Goal: Information Seeking & Learning: Check status

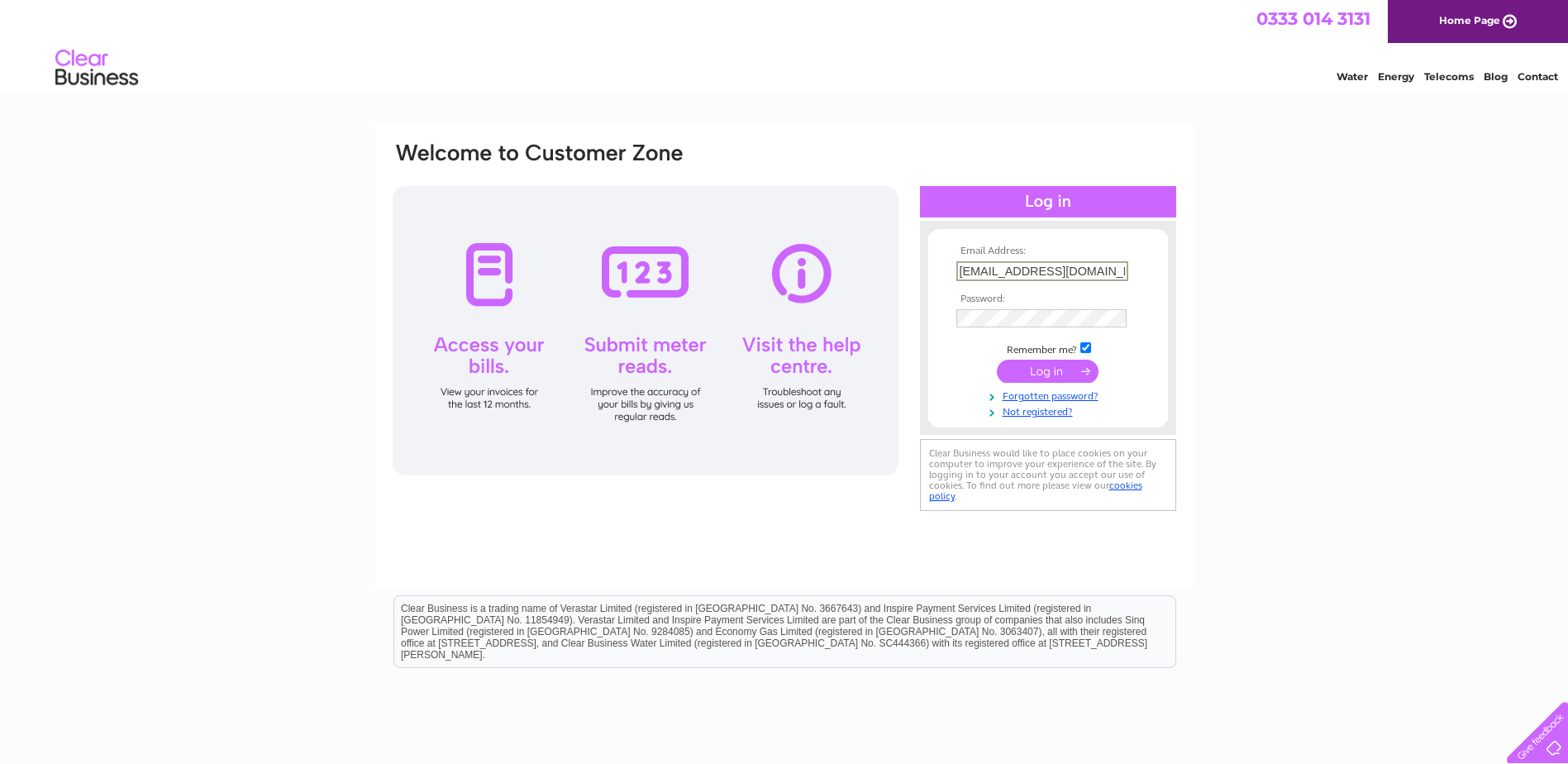
click at [1014, 271] on input "[EMAIL_ADDRESS][DOMAIN_NAME]" at bounding box center [1043, 270] width 172 height 19
click at [1014, 271] on input "gsbv@e2-services.co.uk" at bounding box center [1043, 270] width 172 height 19
paste input "-e2@jci.com"
type input "gsbv-e2@jci.com"
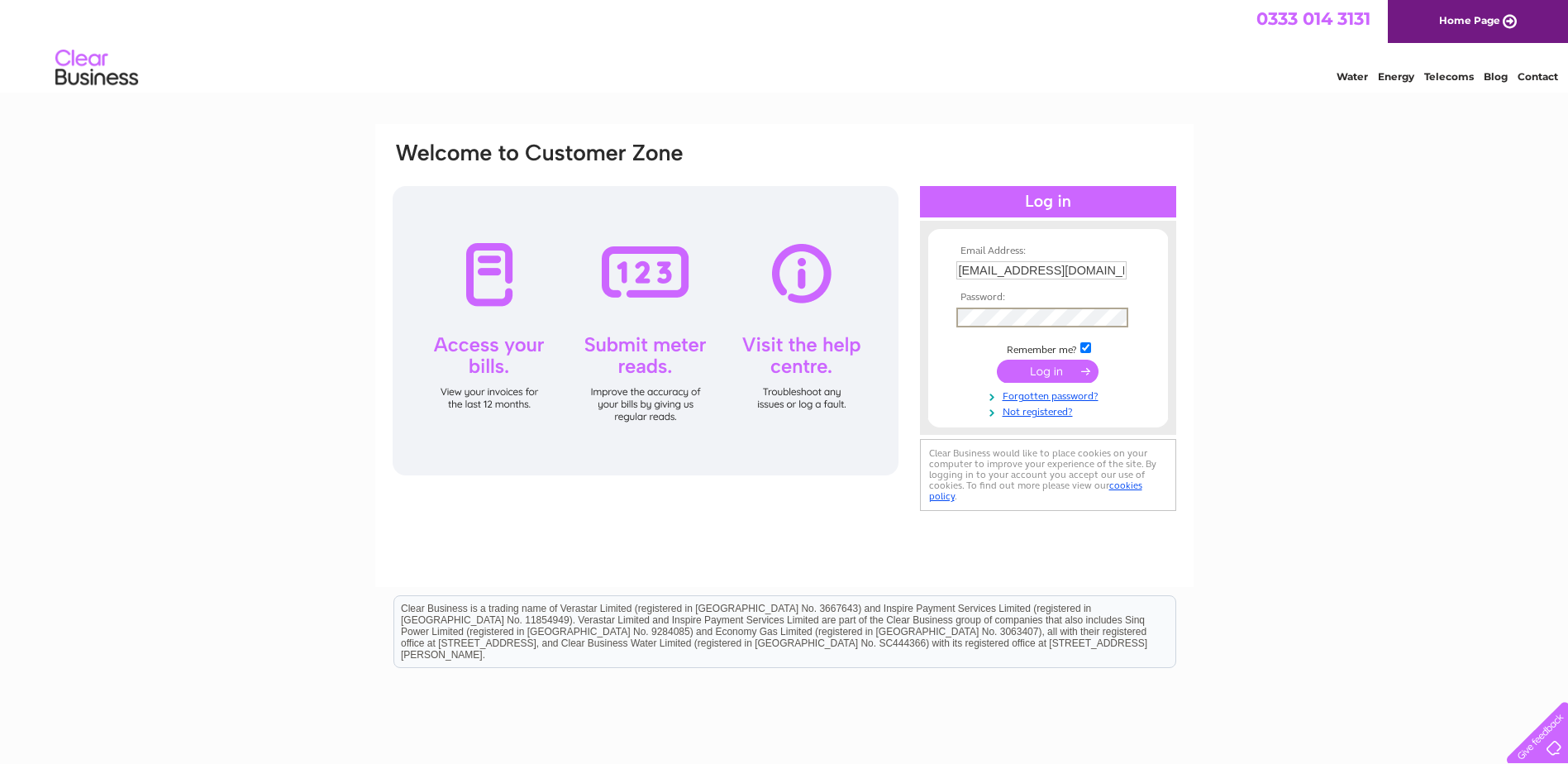
click at [1038, 370] on input "submit" at bounding box center [1048, 371] width 102 height 23
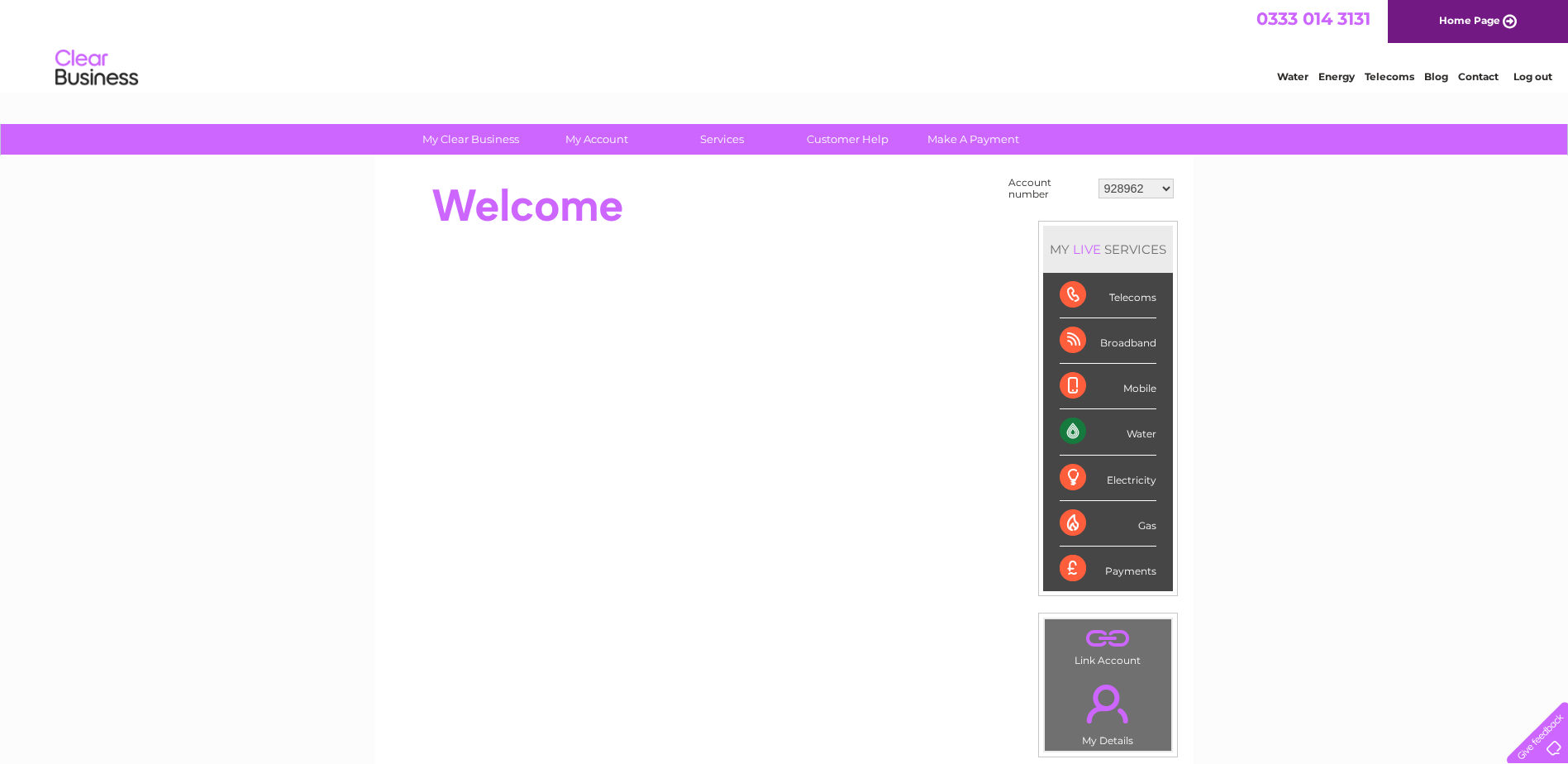
click at [1140, 186] on select "928962 1107924 1119476 30289301 30297633 30303684 30320139 30321970" at bounding box center [1136, 188] width 75 height 19
select select "30321970"
click at [1099, 179] on select "928962 1107924 1119476 30289301 30297633 30303684 30320139 30321970" at bounding box center [1136, 188] width 75 height 19
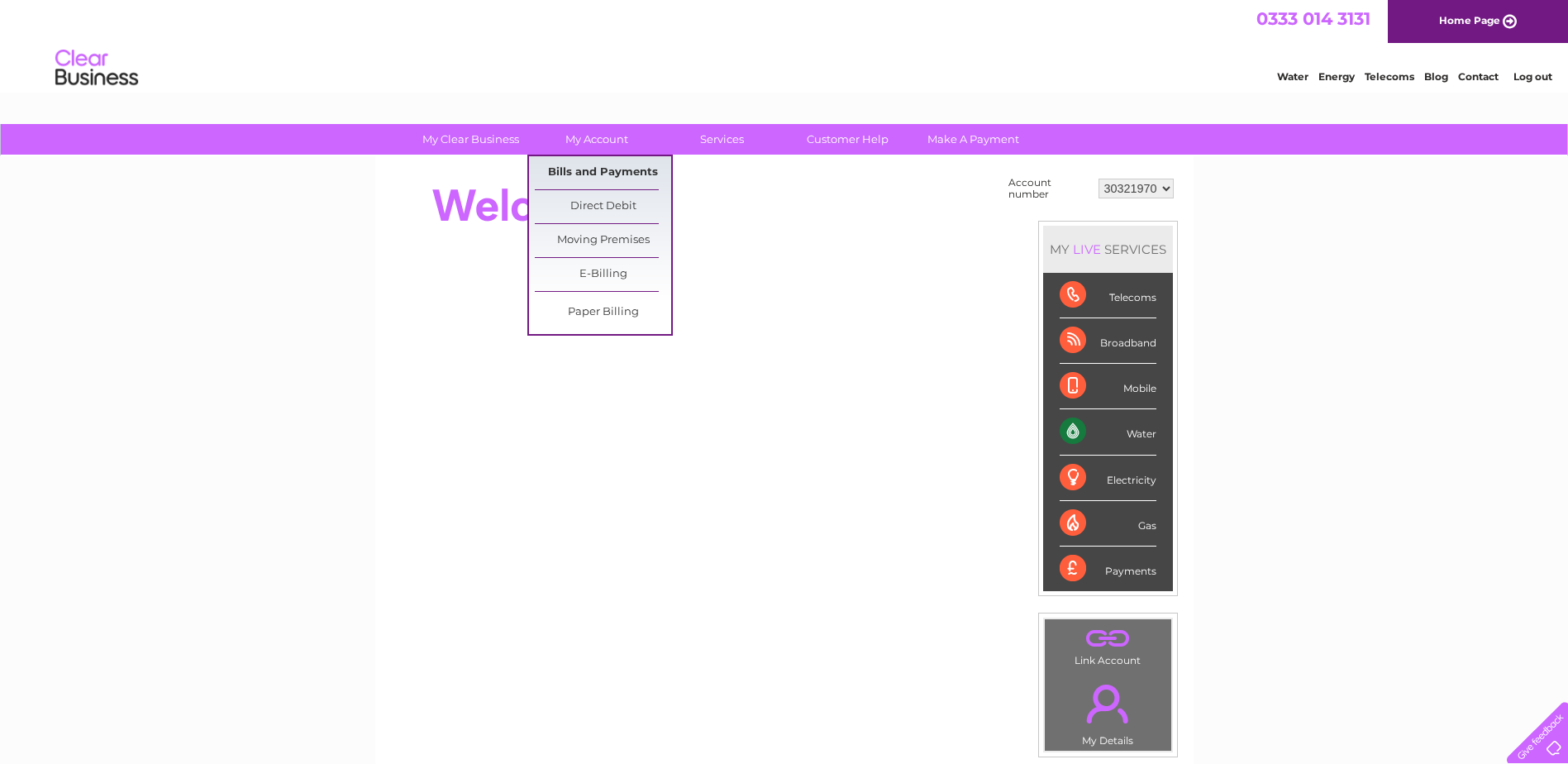
click at [586, 175] on link "Bills and Payments" at bounding box center [602, 173] width 136 height 33
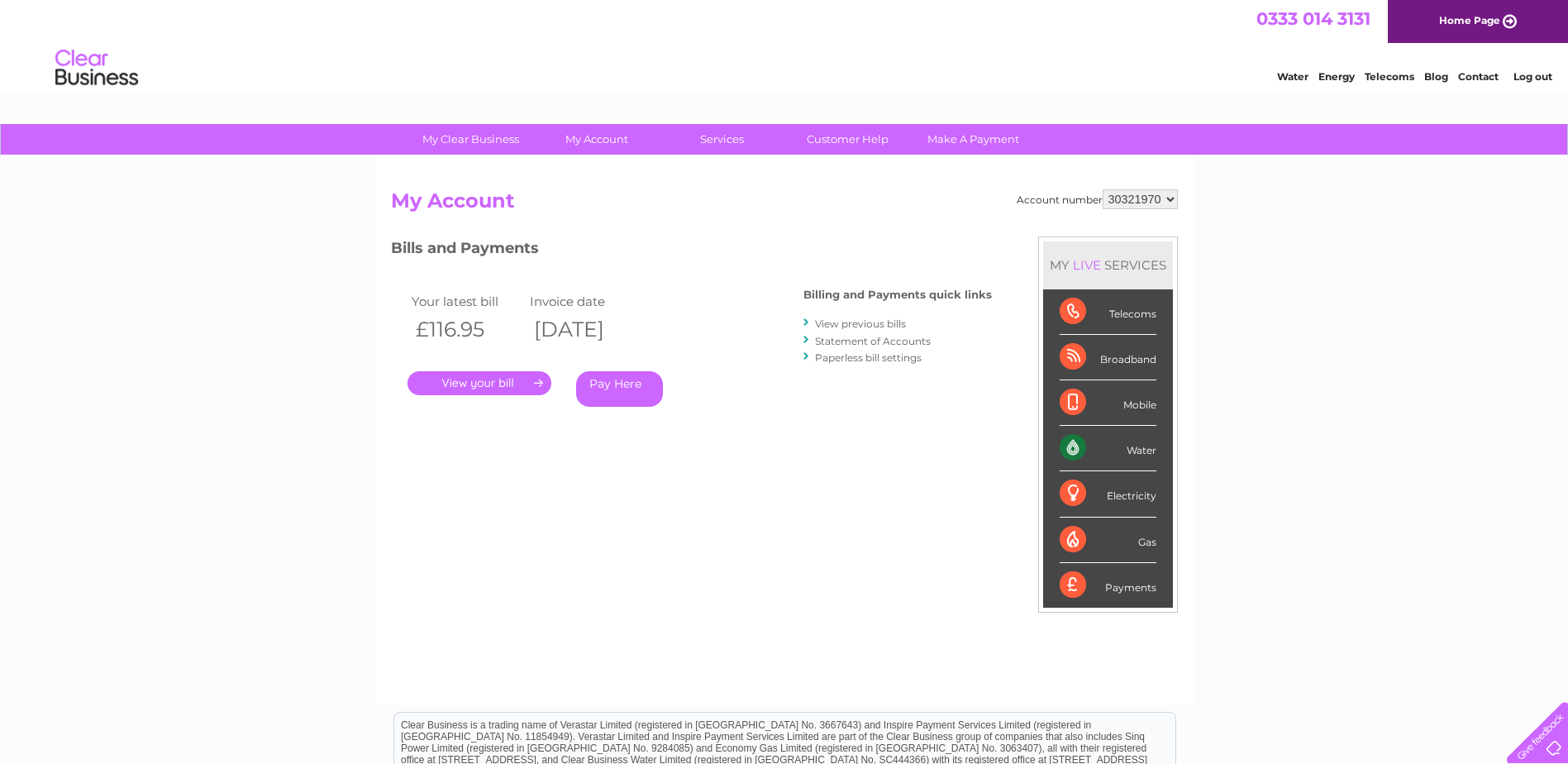
click at [858, 339] on link "Statement of Accounts" at bounding box center [872, 340] width 116 height 12
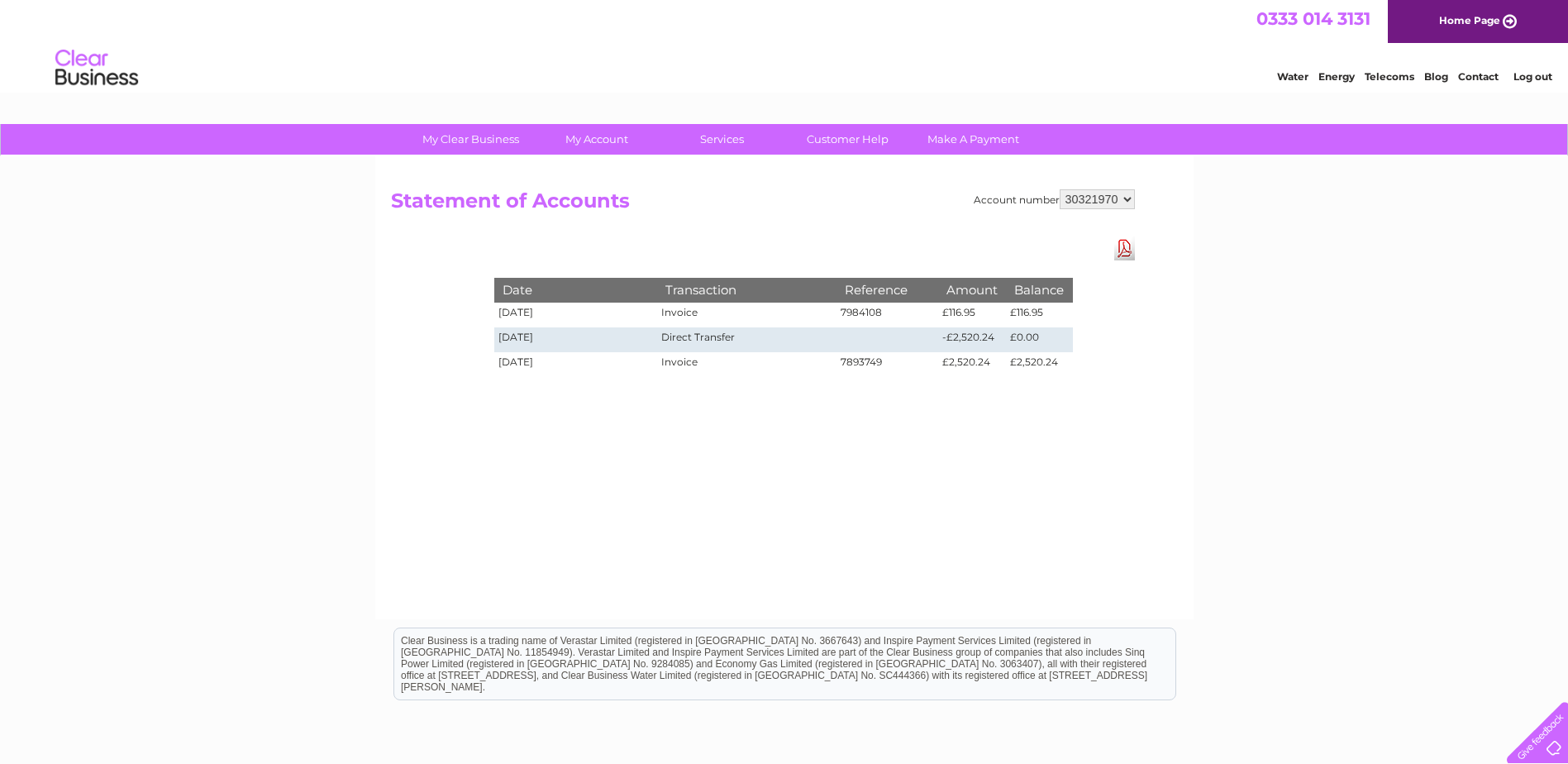
click at [742, 454] on div "Account number 928962 1107924 1119476 30289301 30297633 30303684 30320139 30321…" at bounding box center [784, 388] width 819 height 462
click at [765, 159] on div "Account number 928962 1107924 1119476 30289301 30297633 30303684 30320139 30321…" at bounding box center [784, 388] width 819 height 462
click at [848, 314] on td "7984108" at bounding box center [887, 314] width 103 height 25
copy td "7984108"
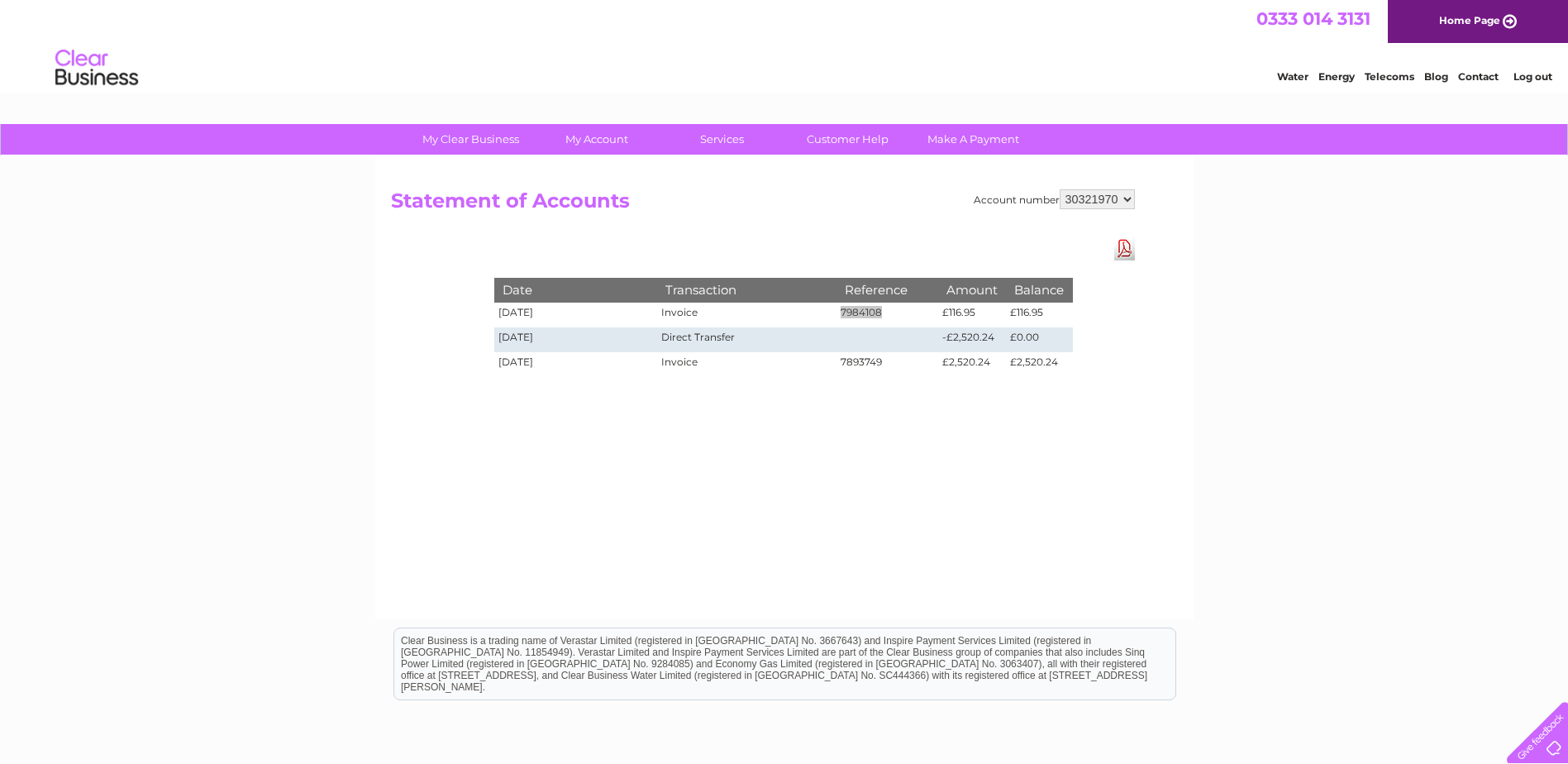
click at [1530, 74] on link "Log out" at bounding box center [1533, 76] width 39 height 12
